Goal: Information Seeking & Learning: Learn about a topic

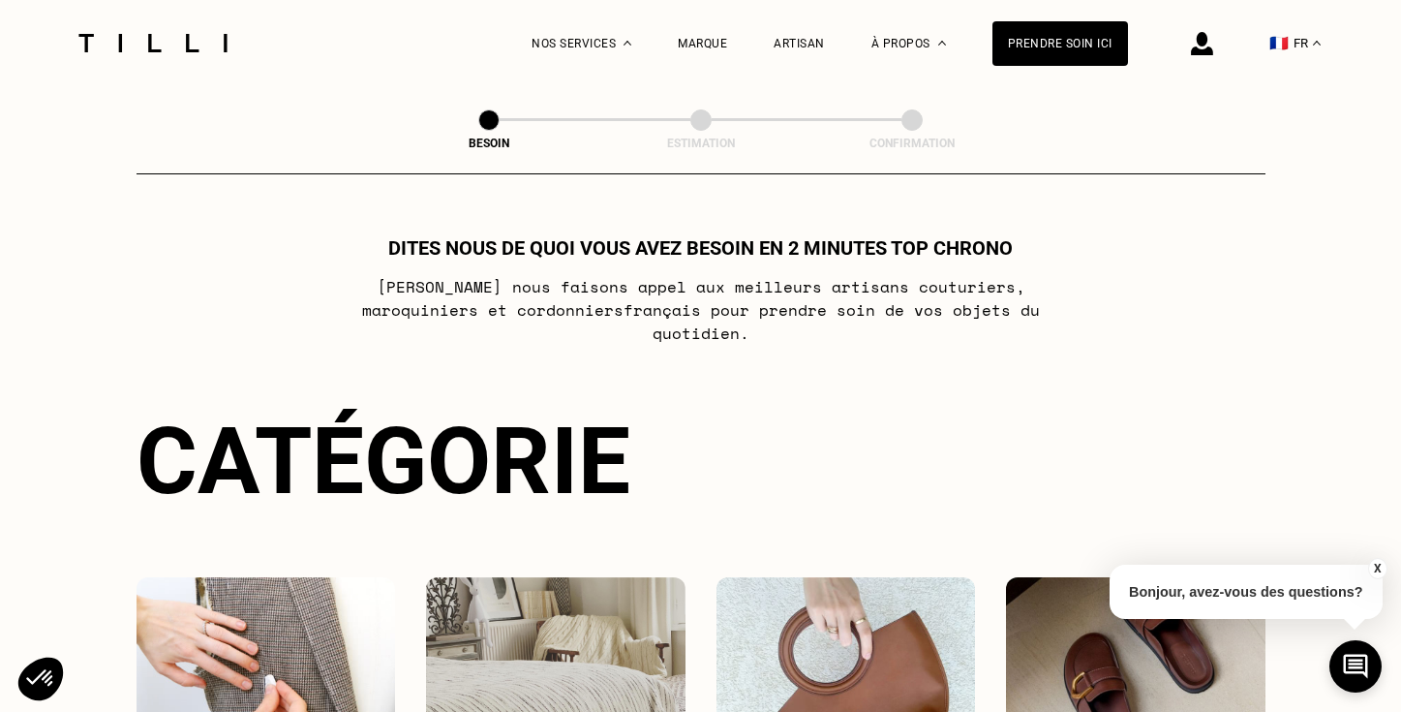
select select "FR"
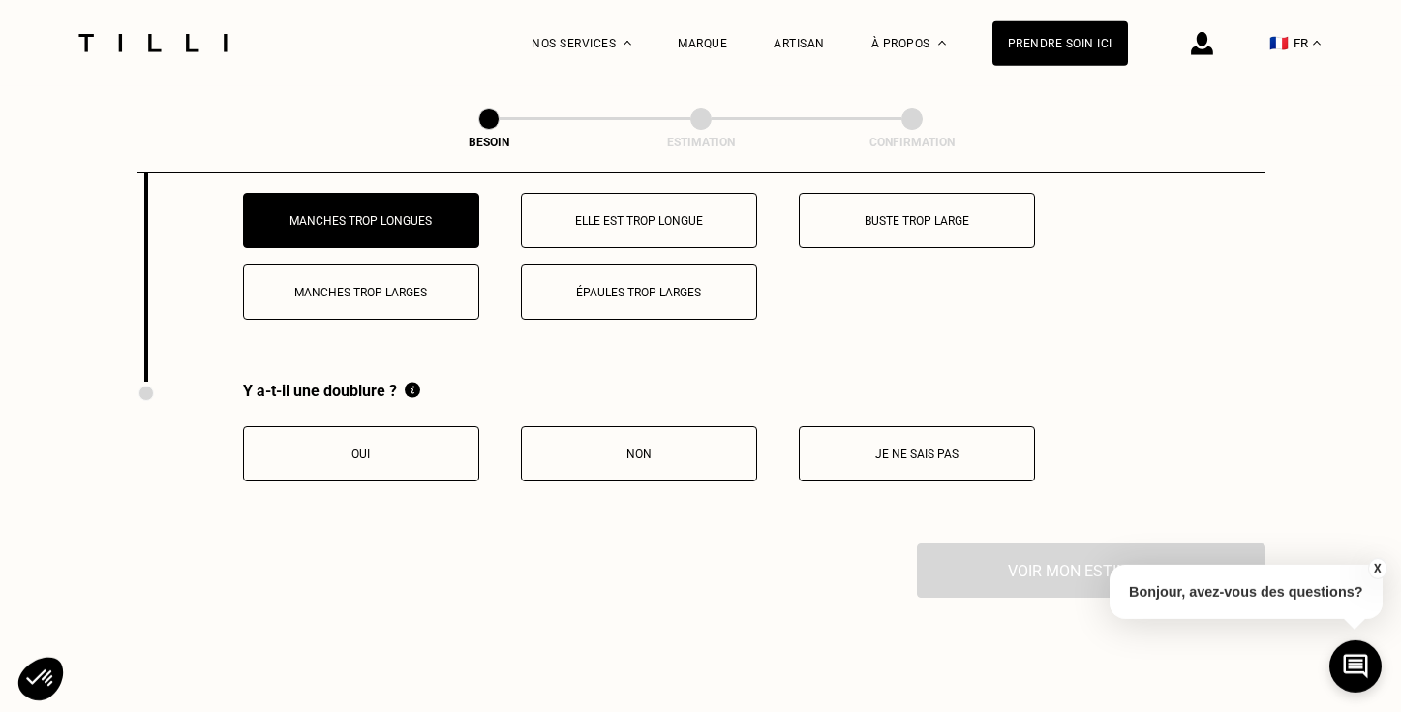
scroll to position [3160, 0]
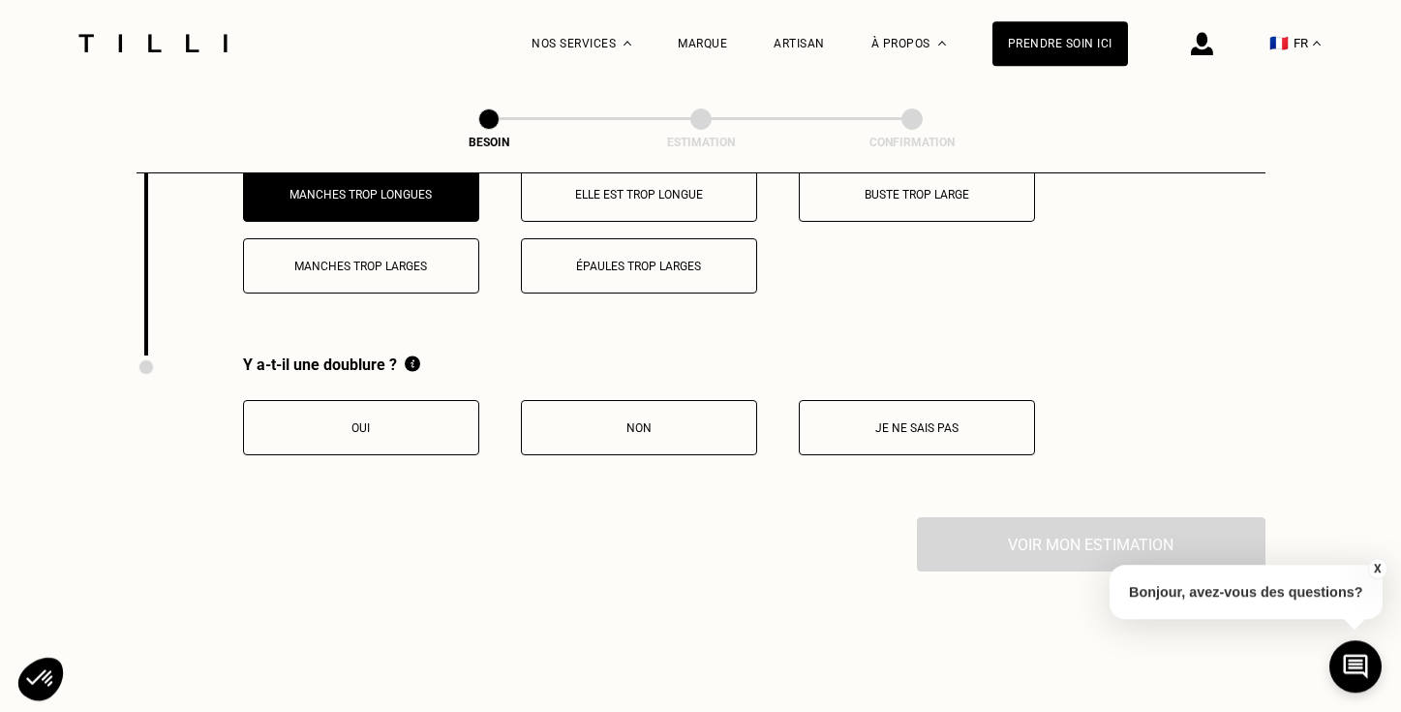
click at [363, 421] on p "Oui" at bounding box center [361, 428] width 215 height 14
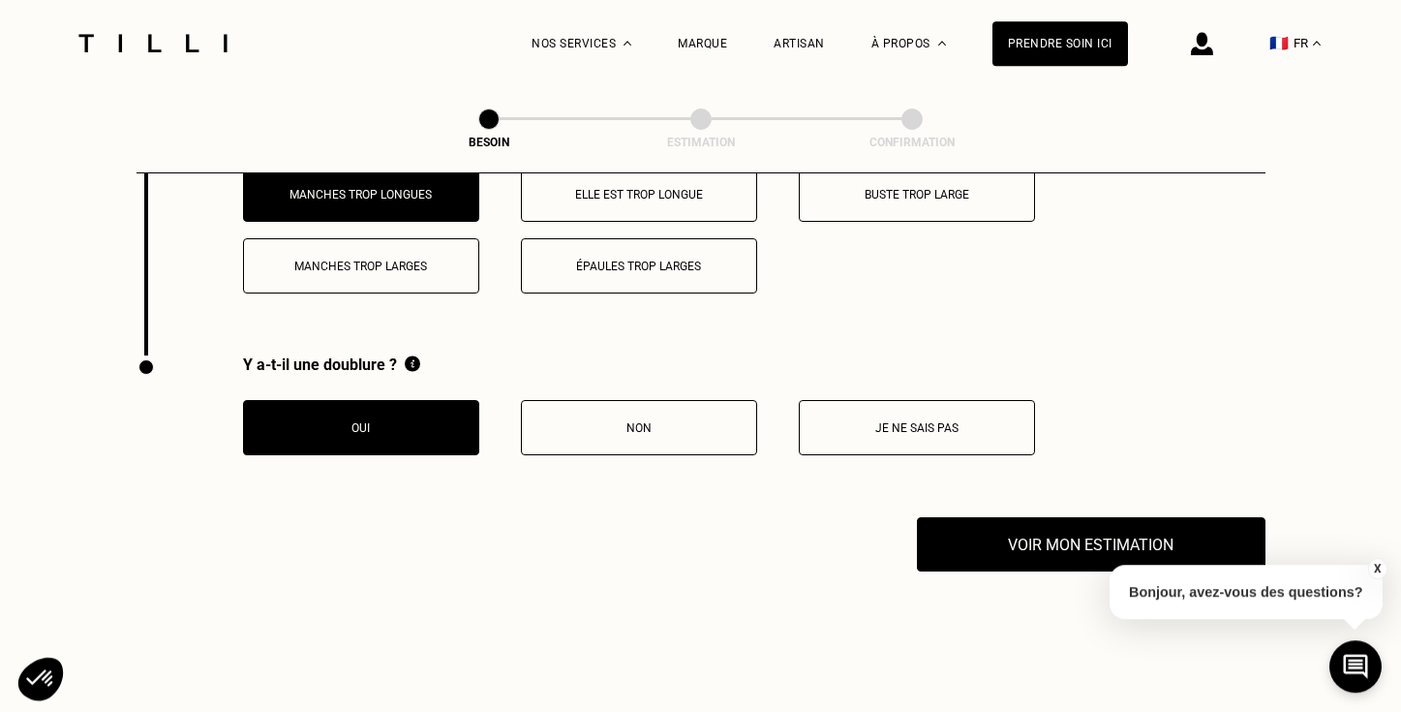
click at [1179, 544] on div "X Bonjour, avez-vous des questions?" at bounding box center [1246, 588] width 273 height 91
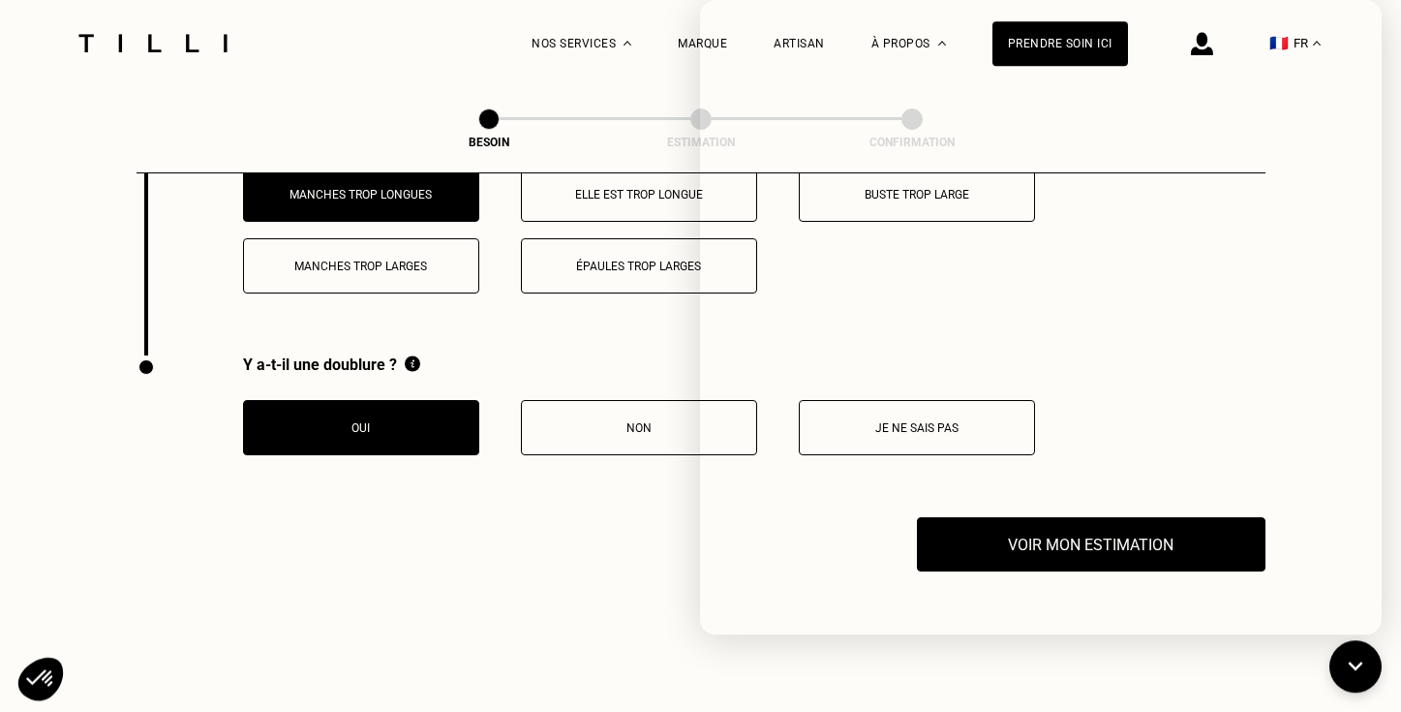
click at [544, 517] on div "Voir mon estimation" at bounding box center [701, 544] width 1129 height 54
click at [522, 457] on div "Y a-t-il une doublure ? Oui Non Je ne sais pas" at bounding box center [586, 436] width 899 height 162
click at [351, 71] on div "La Méthode Retoucherie Maroquinerie Broderie Cordonnerie Nos prix Nos services …" at bounding box center [701, 43] width 1259 height 86
click at [1353, 659] on icon at bounding box center [1356, 666] width 32 height 51
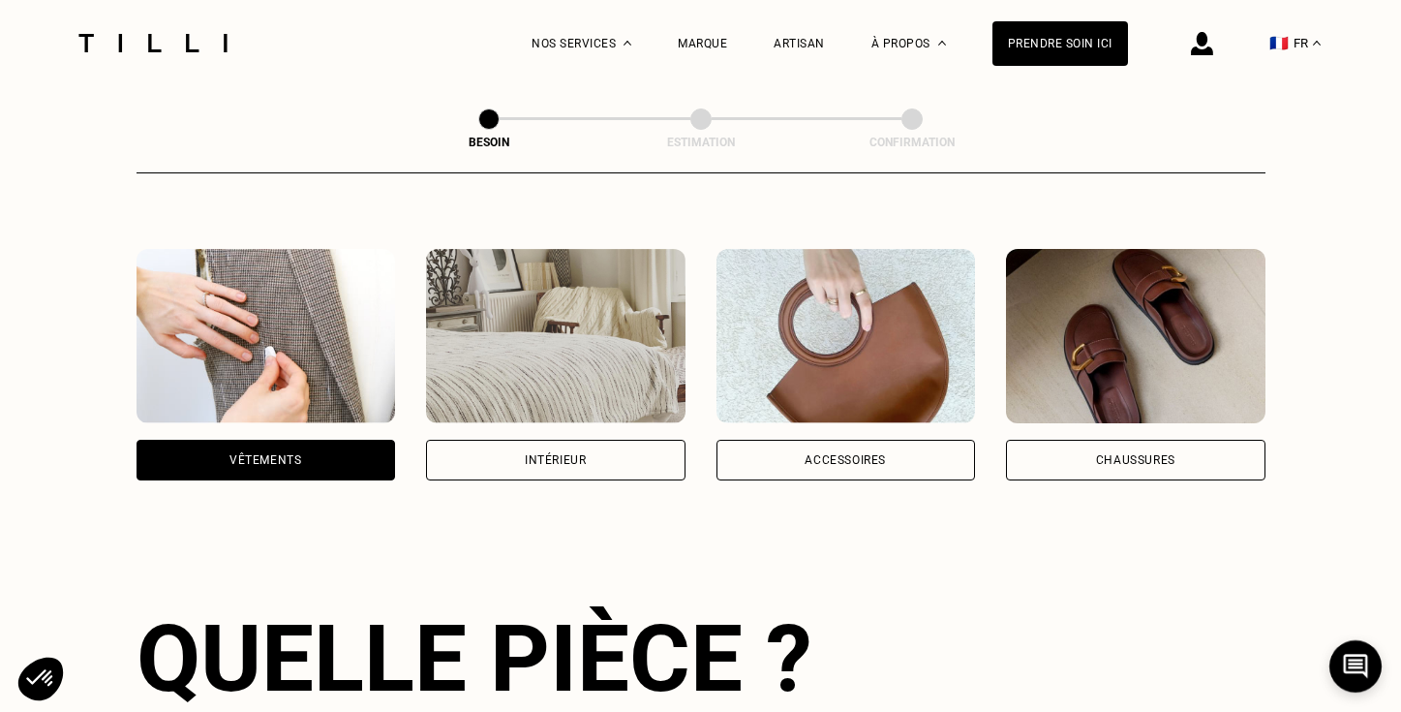
scroll to position [0, 0]
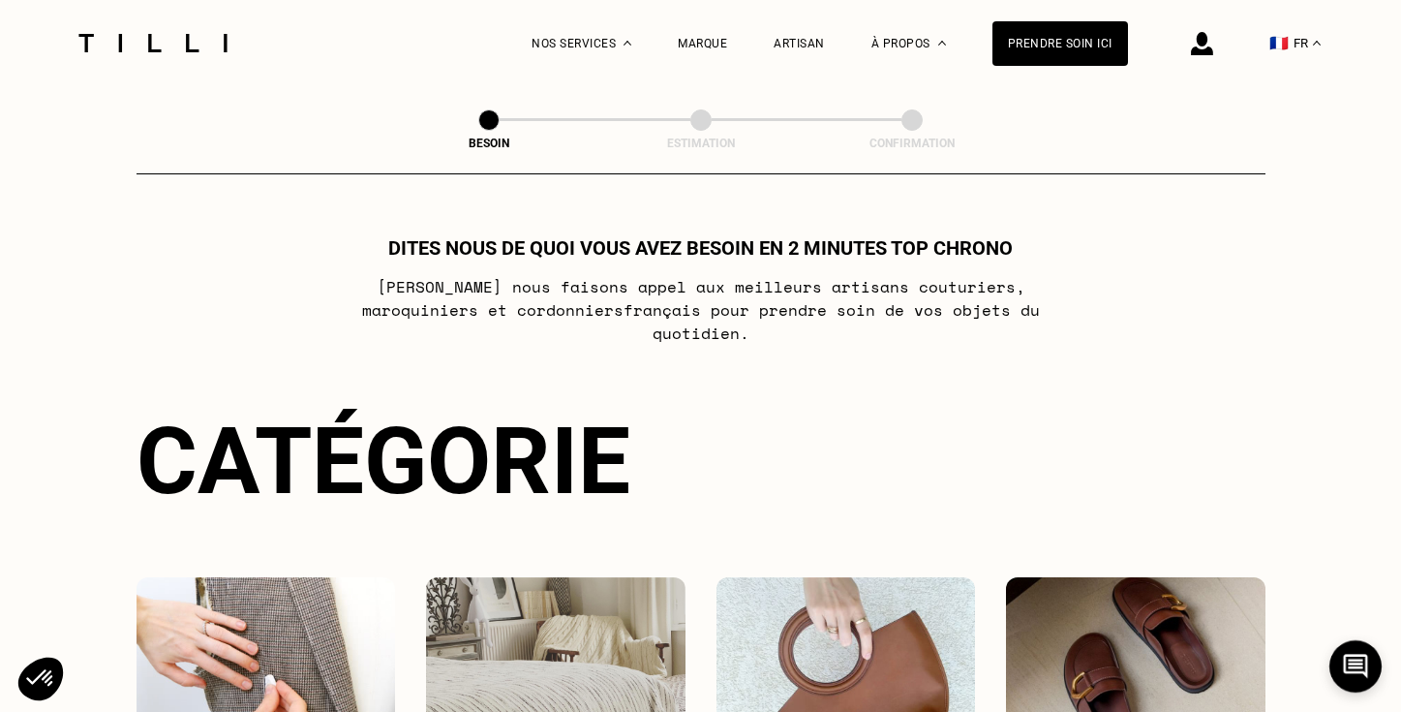
click at [1256, 238] on div "Dites nous de quoi vous avez besoin en 2 minutes top chrono [PERSON_NAME] nous …" at bounding box center [701, 290] width 1129 height 108
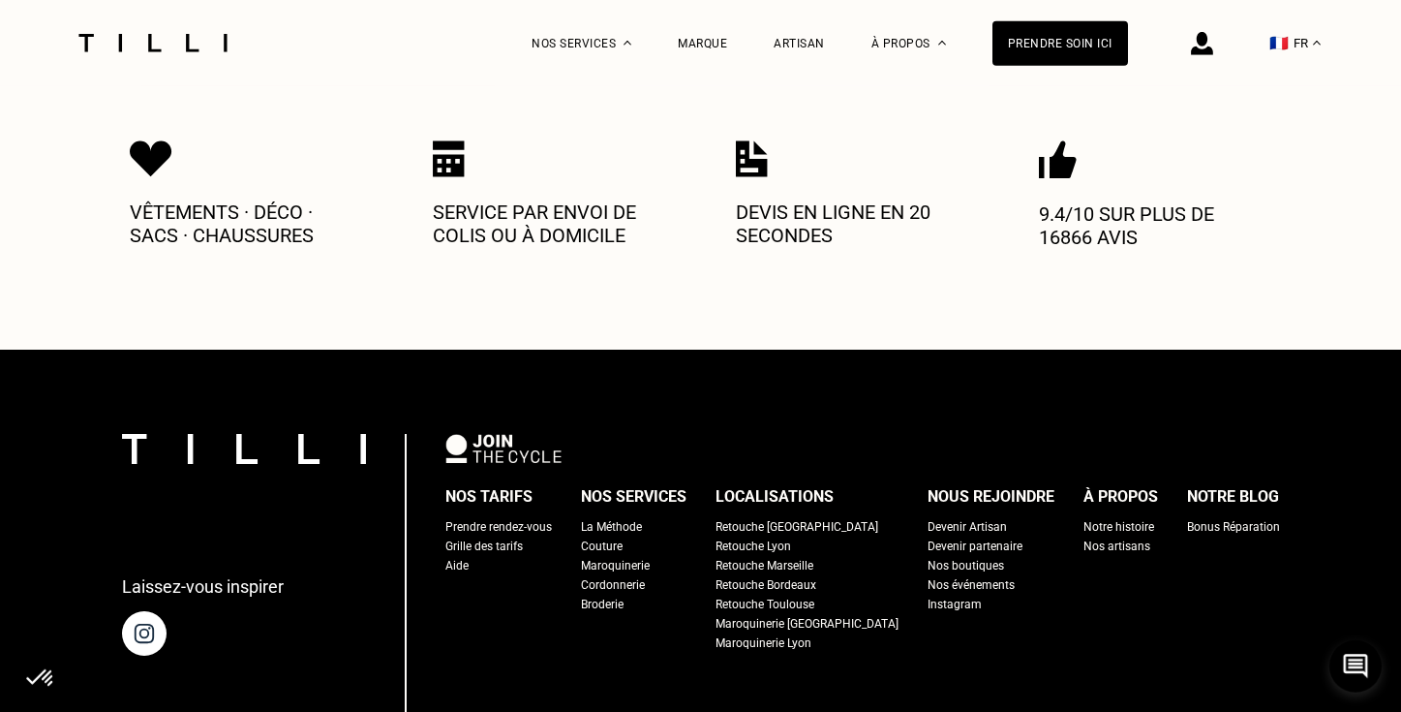
scroll to position [4062, 0]
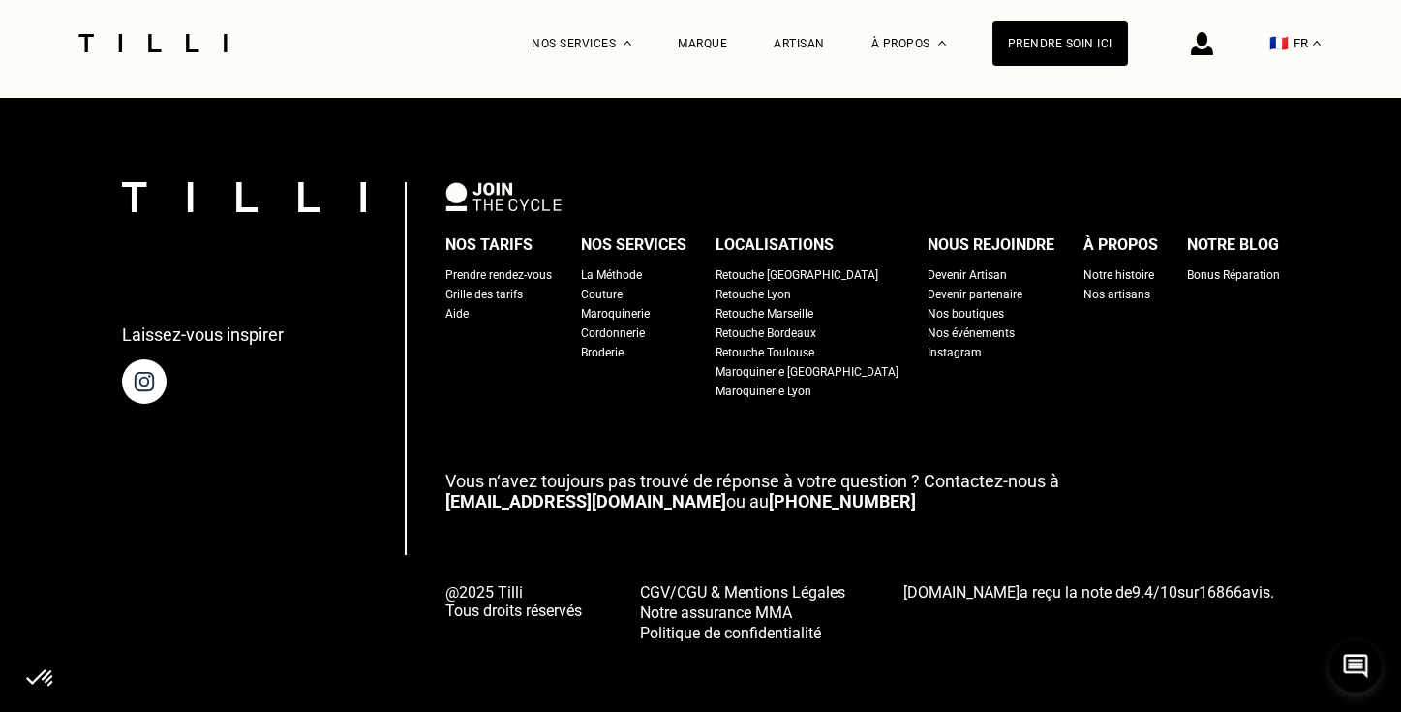
click at [1084, 265] on div "Notre histoire" at bounding box center [1119, 274] width 71 height 19
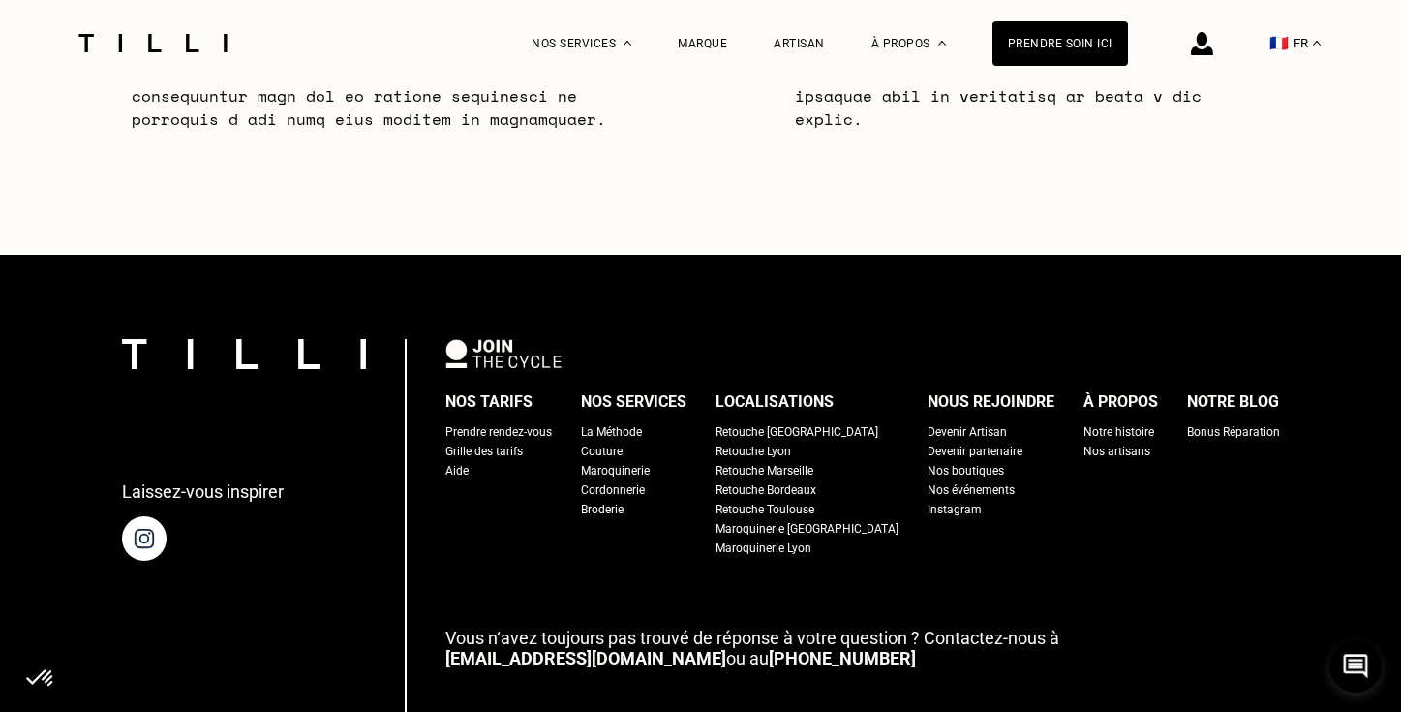
scroll to position [6525, 0]
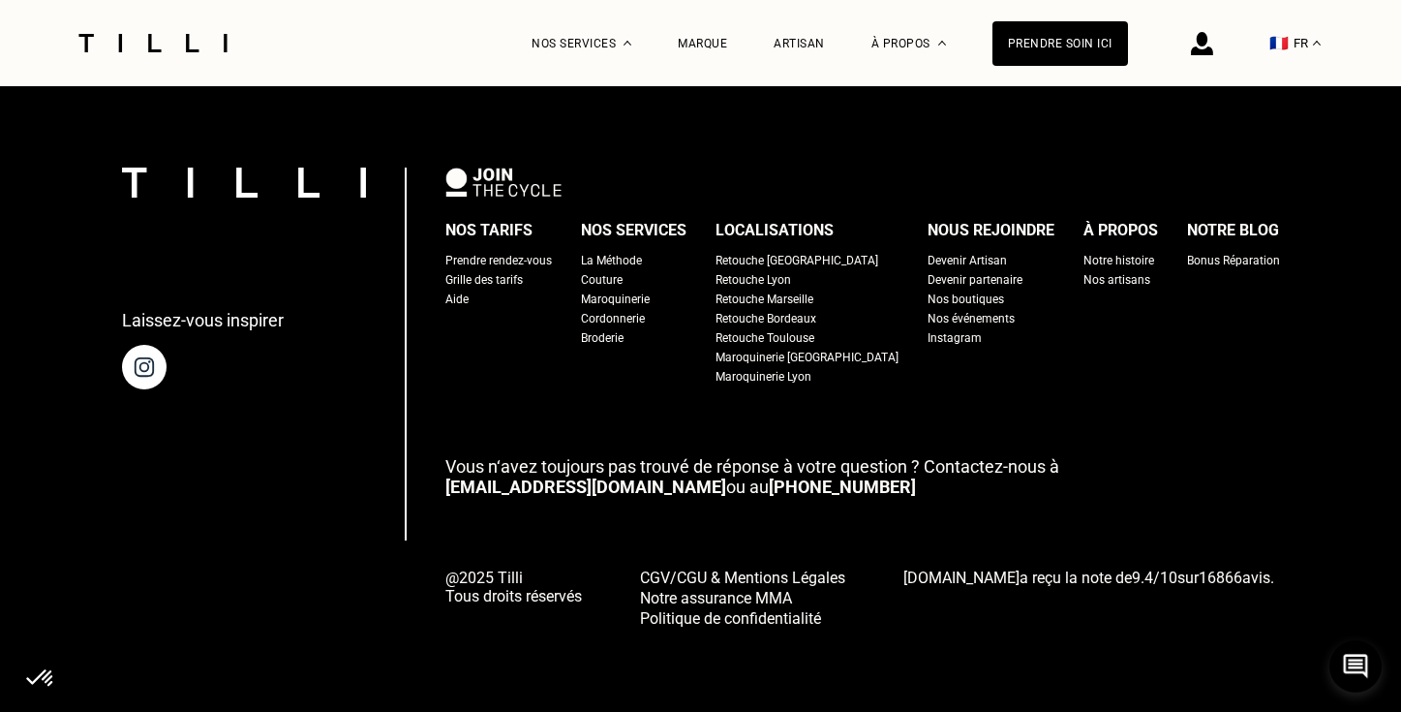
click at [790, 576] on span "CGV/CGU & Mentions Légales" at bounding box center [742, 577] width 205 height 18
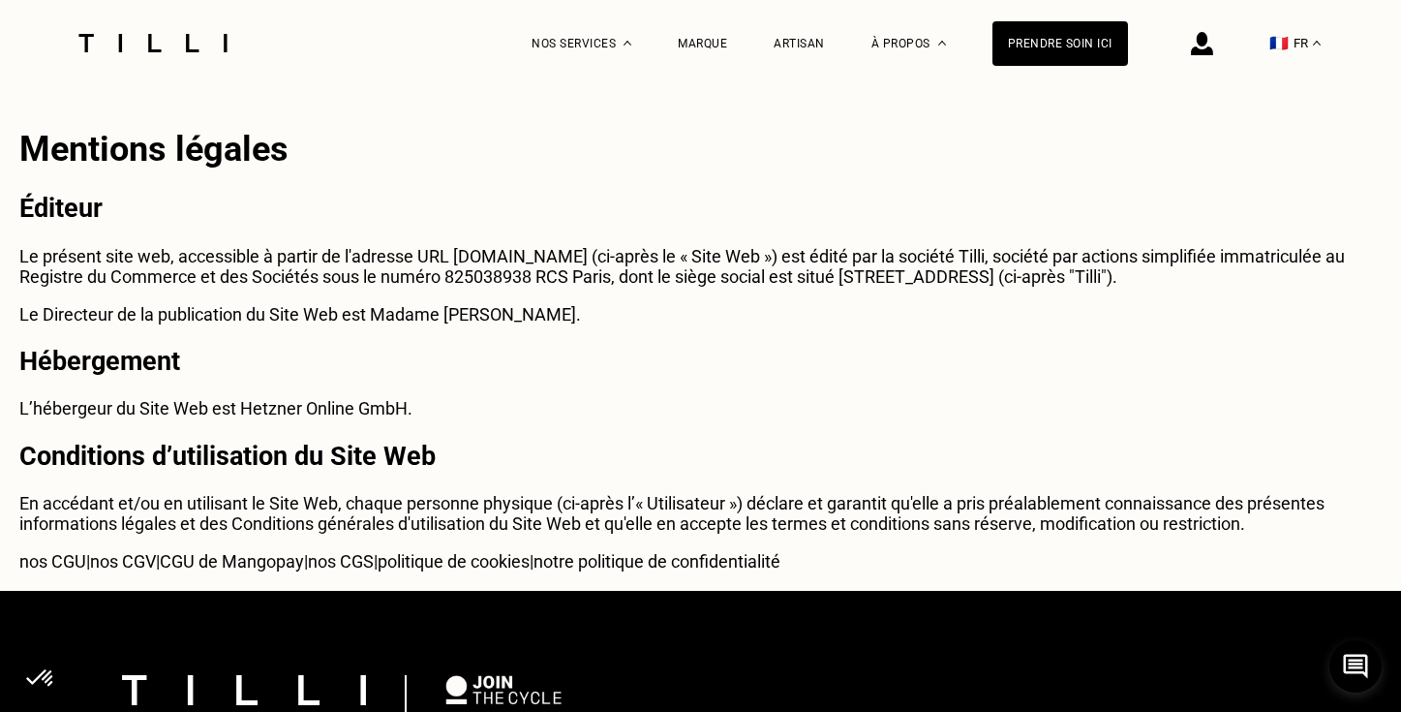
click at [640, 200] on h2 "Éditeur" at bounding box center [700, 208] width 1362 height 31
